Goal: Task Accomplishment & Management: Manage account settings

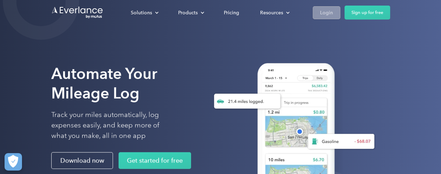
click at [325, 10] on div "Login" at bounding box center [326, 12] width 13 height 9
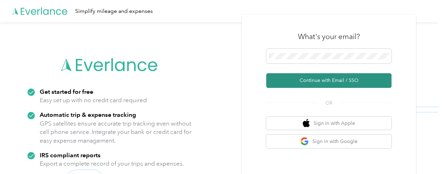
click at [331, 81] on button "Continue with Email / SSO" at bounding box center [329, 80] width 125 height 15
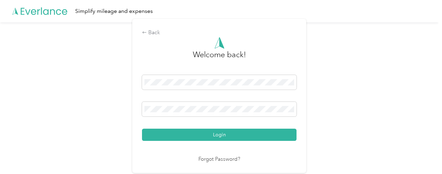
click at [215, 134] on button "Login" at bounding box center [219, 135] width 155 height 12
click at [215, 134] on div "Login" at bounding box center [219, 108] width 155 height 66
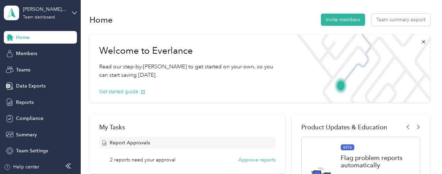
scroll to position [105, 0]
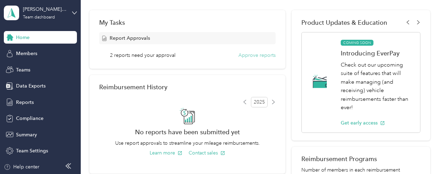
click at [250, 55] on button "Approve reports" at bounding box center [257, 55] width 37 height 7
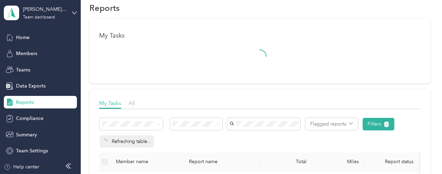
scroll to position [105, 0]
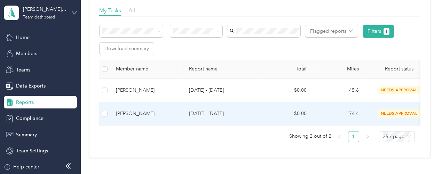
click at [196, 114] on p "[DATE] - [DATE]" at bounding box center [221, 114] width 65 height 8
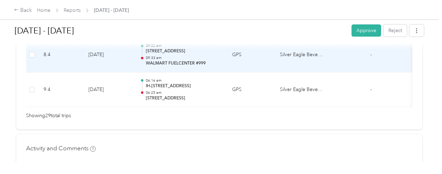
scroll to position [1148, 0]
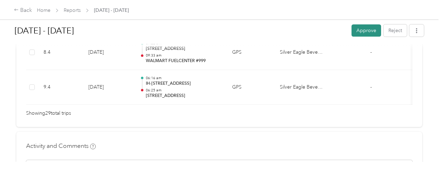
click at [359, 32] on button "Approve" at bounding box center [367, 30] width 30 height 12
click at [359, 32] on div "Approve Reject" at bounding box center [388, 30] width 72 height 12
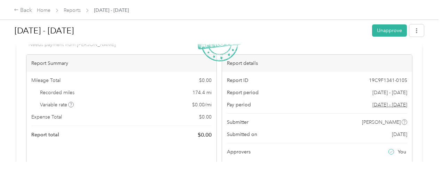
scroll to position [0, 0]
